Goal: Find specific page/section: Find specific page/section

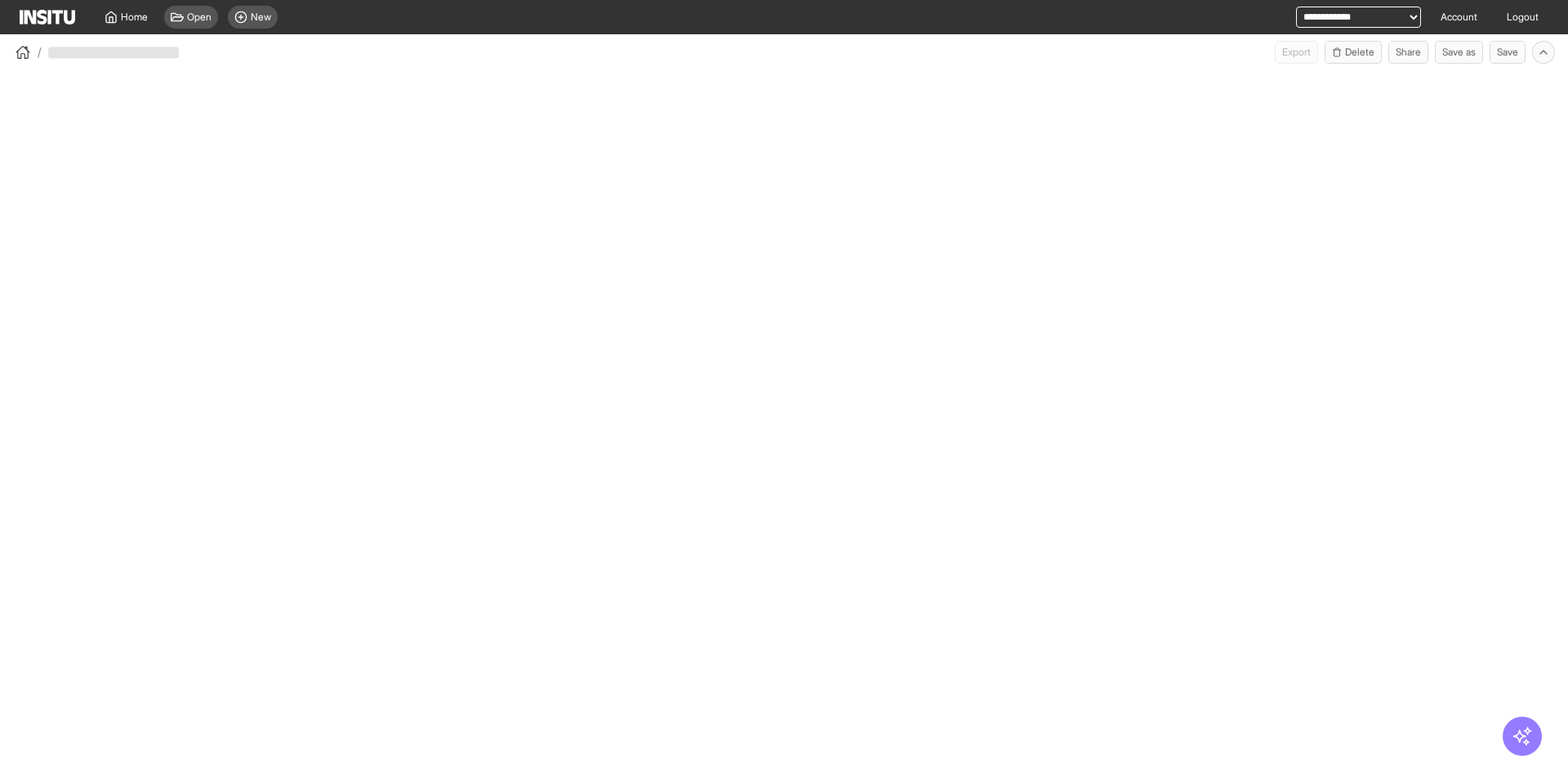
select select "**"
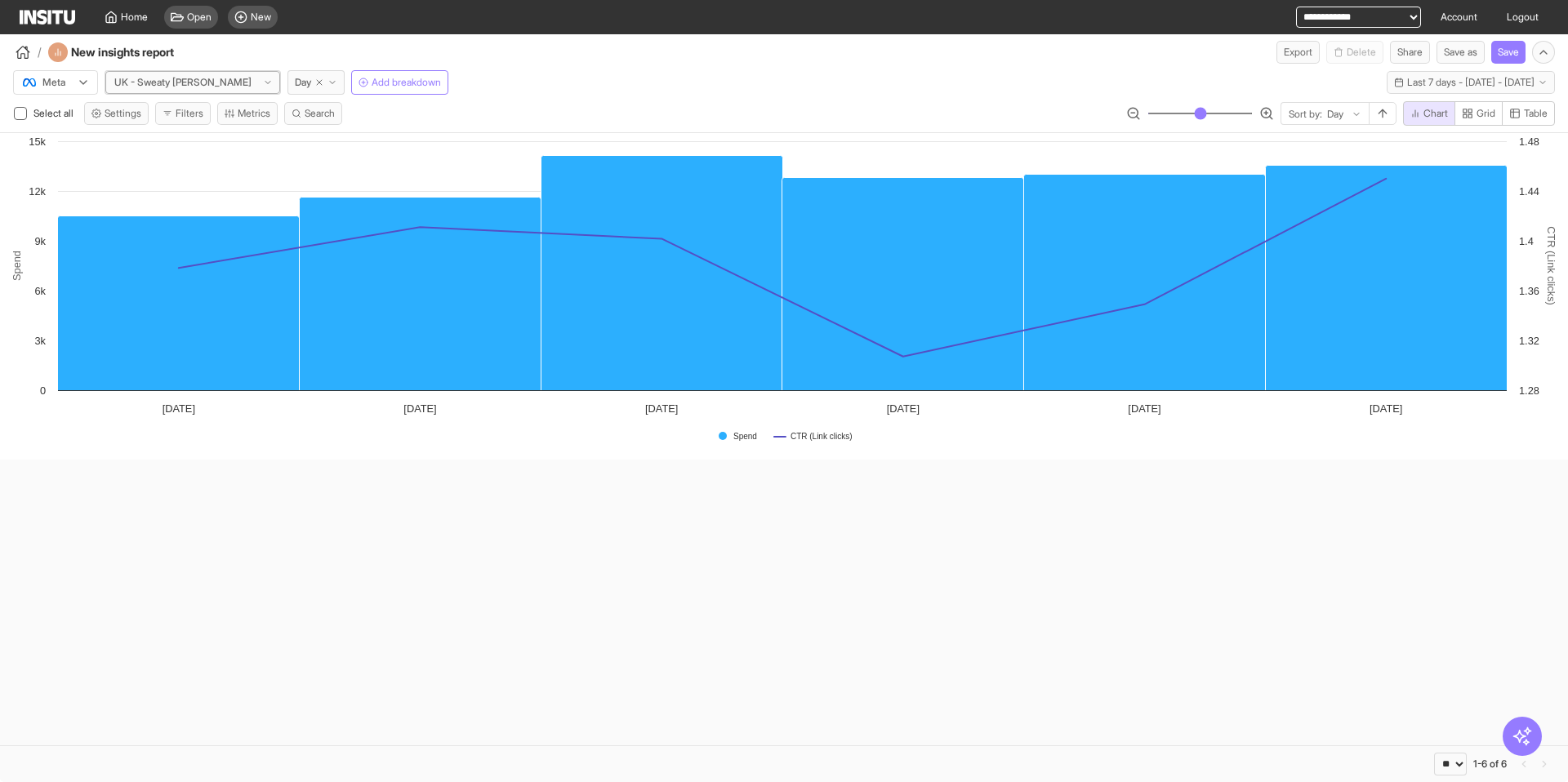
click at [116, 85] on div at bounding box center [183, 83] width 140 height 17
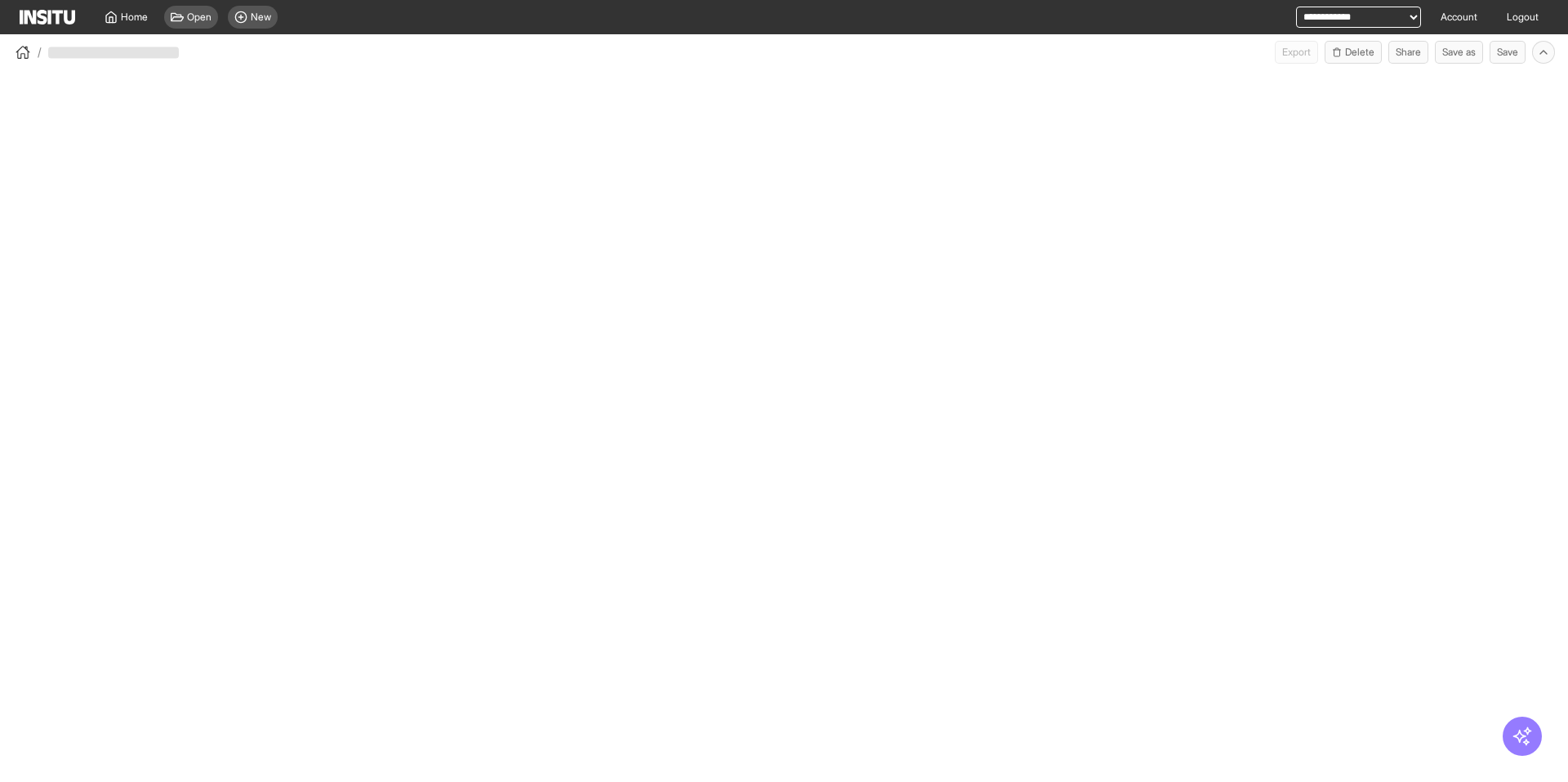
select select "**"
